Goal: Information Seeking & Learning: Learn about a topic

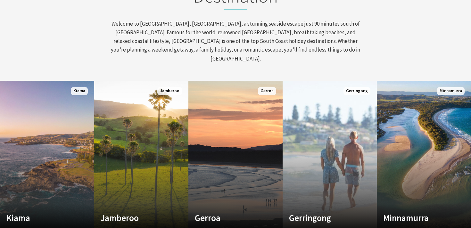
scroll to position [287, 0]
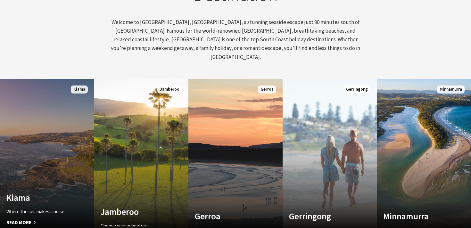
click at [31, 124] on link "Custom Image Used [GEOGRAPHIC_DATA] Where the sea makes a noise Read More [GEOG…" at bounding box center [47, 156] width 94 height 154
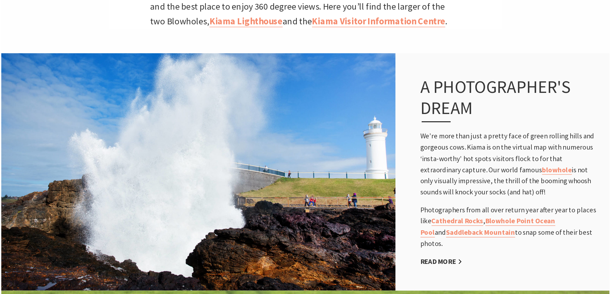
scroll to position [401, 0]
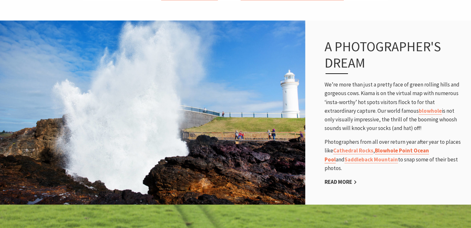
click at [393, 147] on link "Blowhole Point Ocean Pool" at bounding box center [377, 155] width 105 height 16
click at [417, 147] on link "Blowhole Point Ocean Pool" at bounding box center [377, 155] width 105 height 16
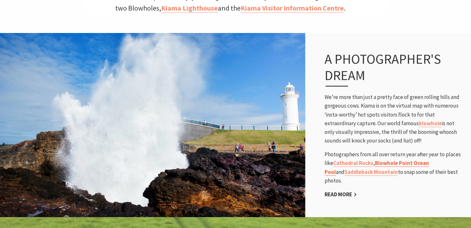
scroll to position [188, 468]
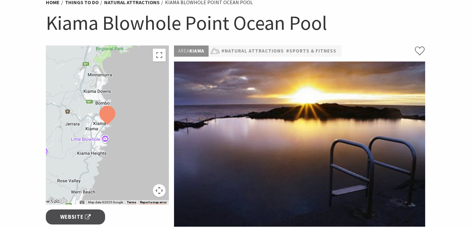
scroll to position [78, 0]
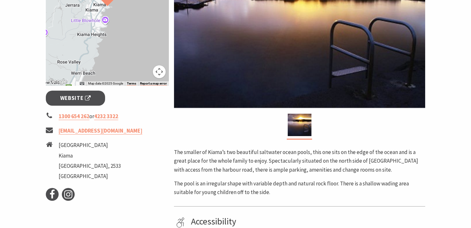
scroll to position [178, 0]
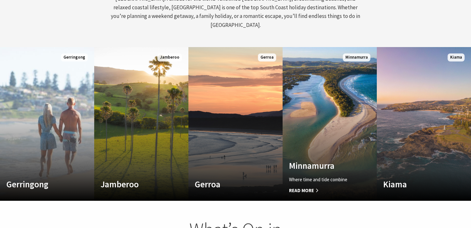
scroll to position [320, 0]
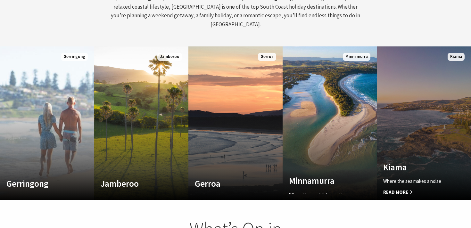
click at [419, 108] on link "Custom Image Used [GEOGRAPHIC_DATA] Where the sea makes a noise Read More [GEOG…" at bounding box center [424, 123] width 94 height 154
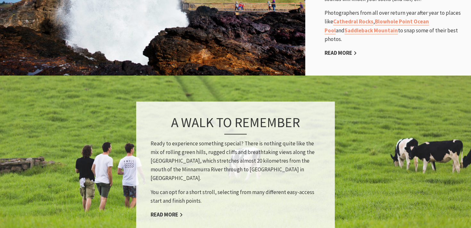
scroll to position [532, 0]
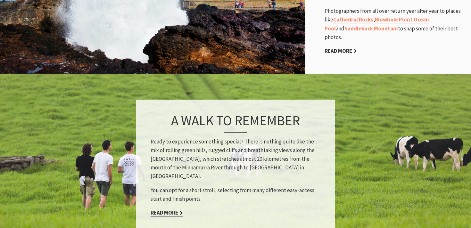
click at [175, 209] on link "Read More" at bounding box center [167, 212] width 32 height 7
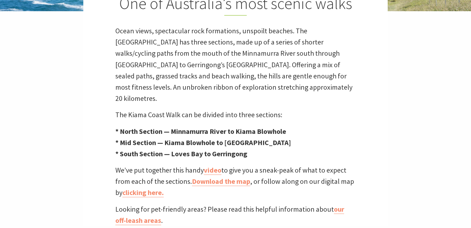
scroll to position [197, 0]
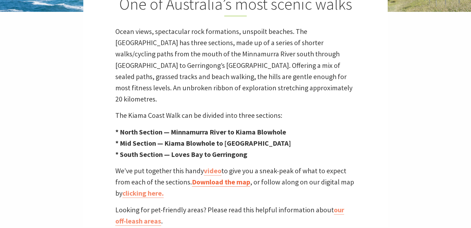
click at [240, 178] on link "Download the map" at bounding box center [221, 182] width 58 height 9
